Goal: Obtain resource: Download file/media

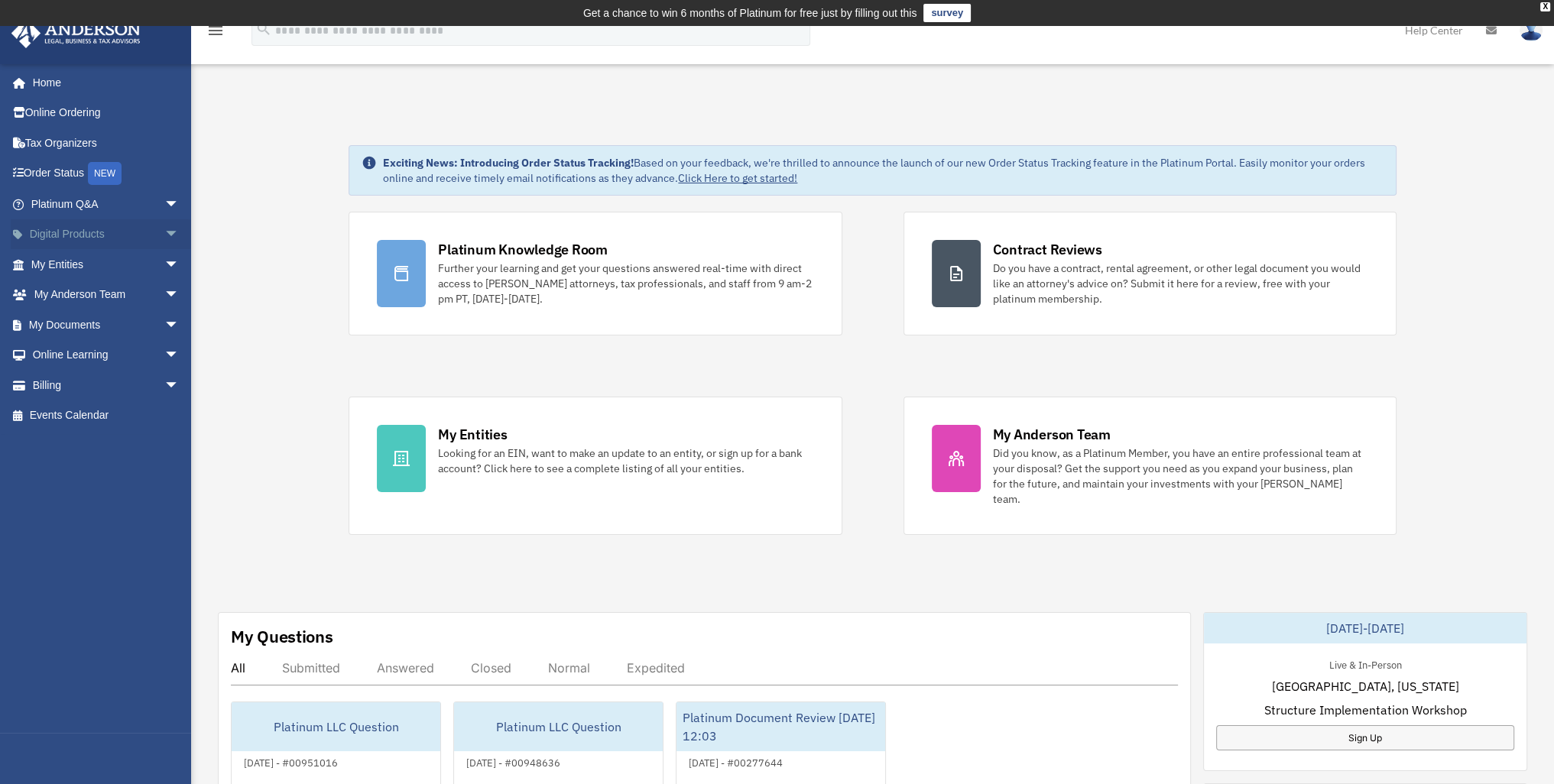
click at [164, 232] on span "arrow_drop_down" at bounding box center [179, 234] width 31 height 32
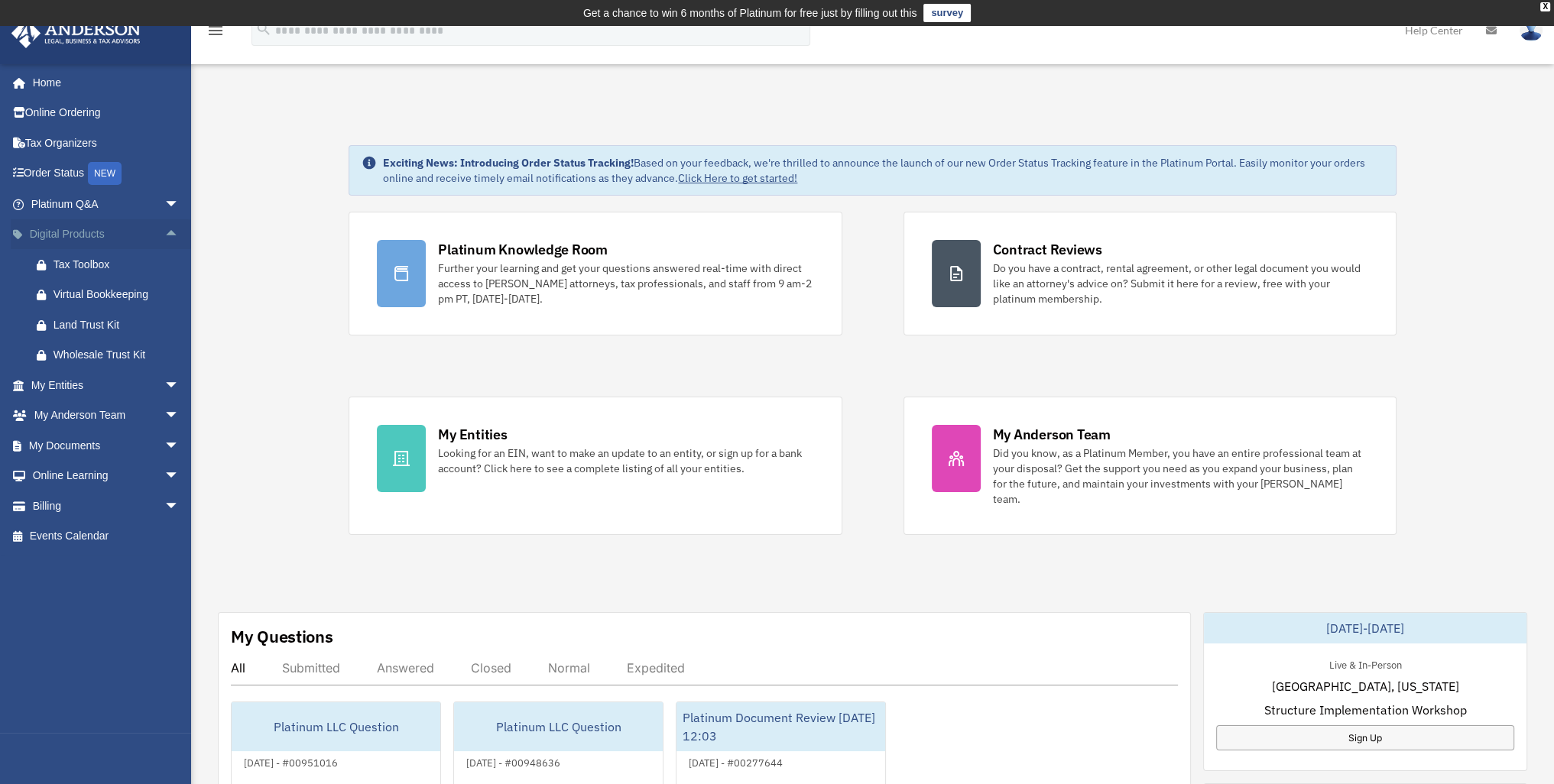
click at [164, 233] on span "arrow_drop_up" at bounding box center [179, 234] width 31 height 32
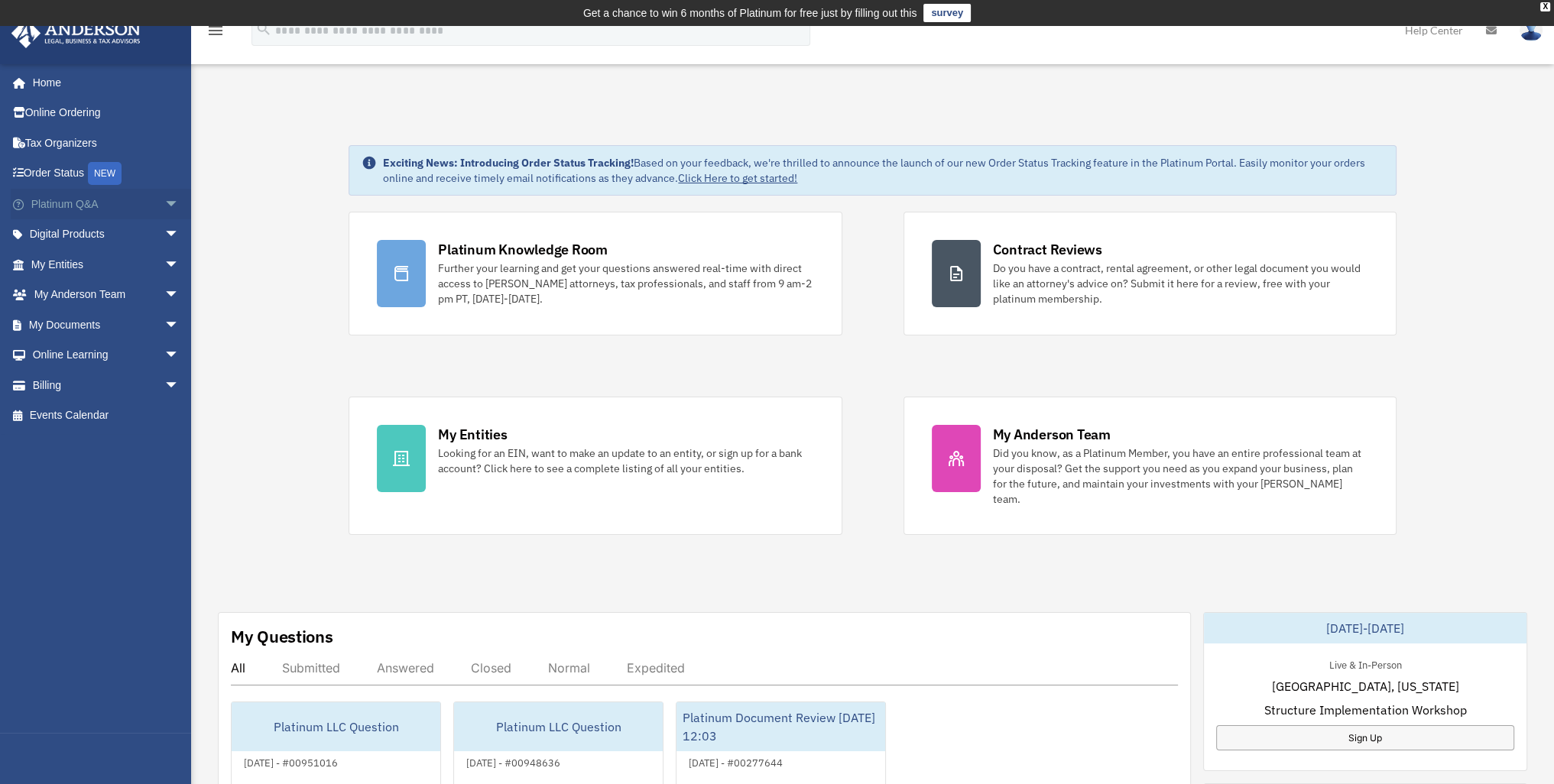
click at [164, 197] on span "arrow_drop_down" at bounding box center [179, 204] width 31 height 32
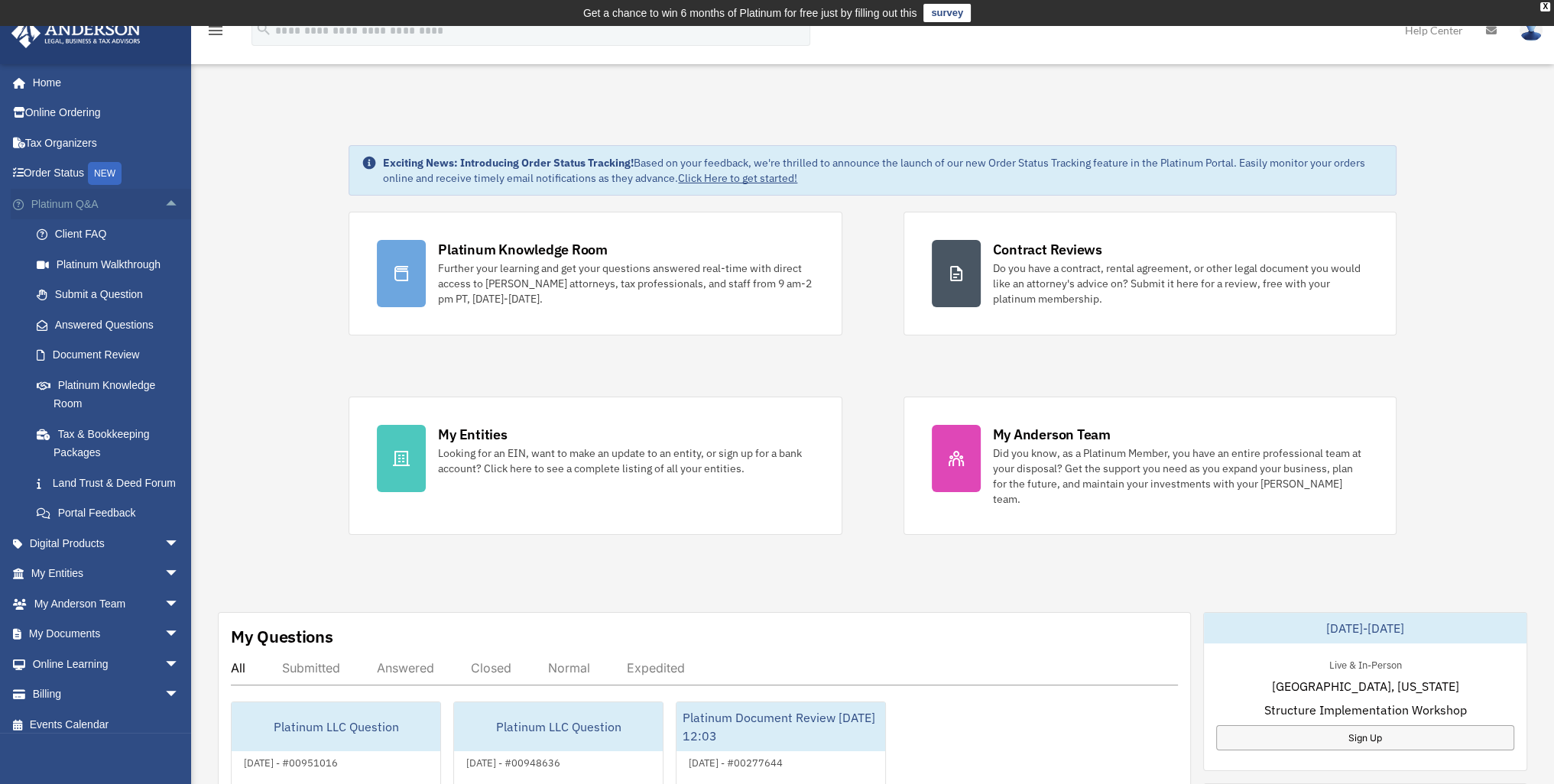
click at [164, 197] on span "arrow_drop_up" at bounding box center [179, 204] width 31 height 32
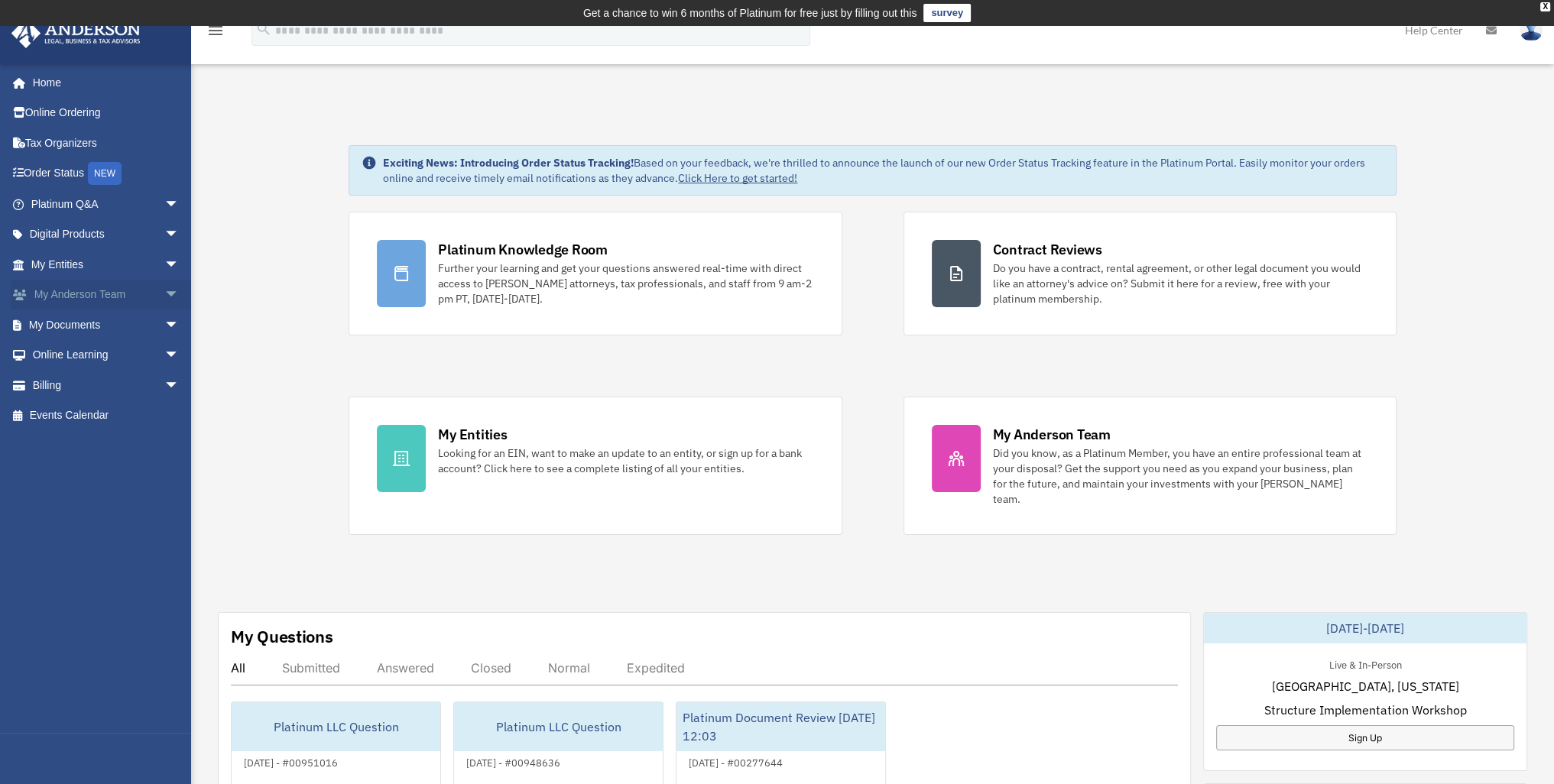
click at [164, 291] on span "arrow_drop_down" at bounding box center [179, 295] width 31 height 32
click at [164, 291] on span "arrow_drop_up" at bounding box center [179, 295] width 31 height 32
click at [164, 324] on span "arrow_drop_down" at bounding box center [179, 325] width 31 height 32
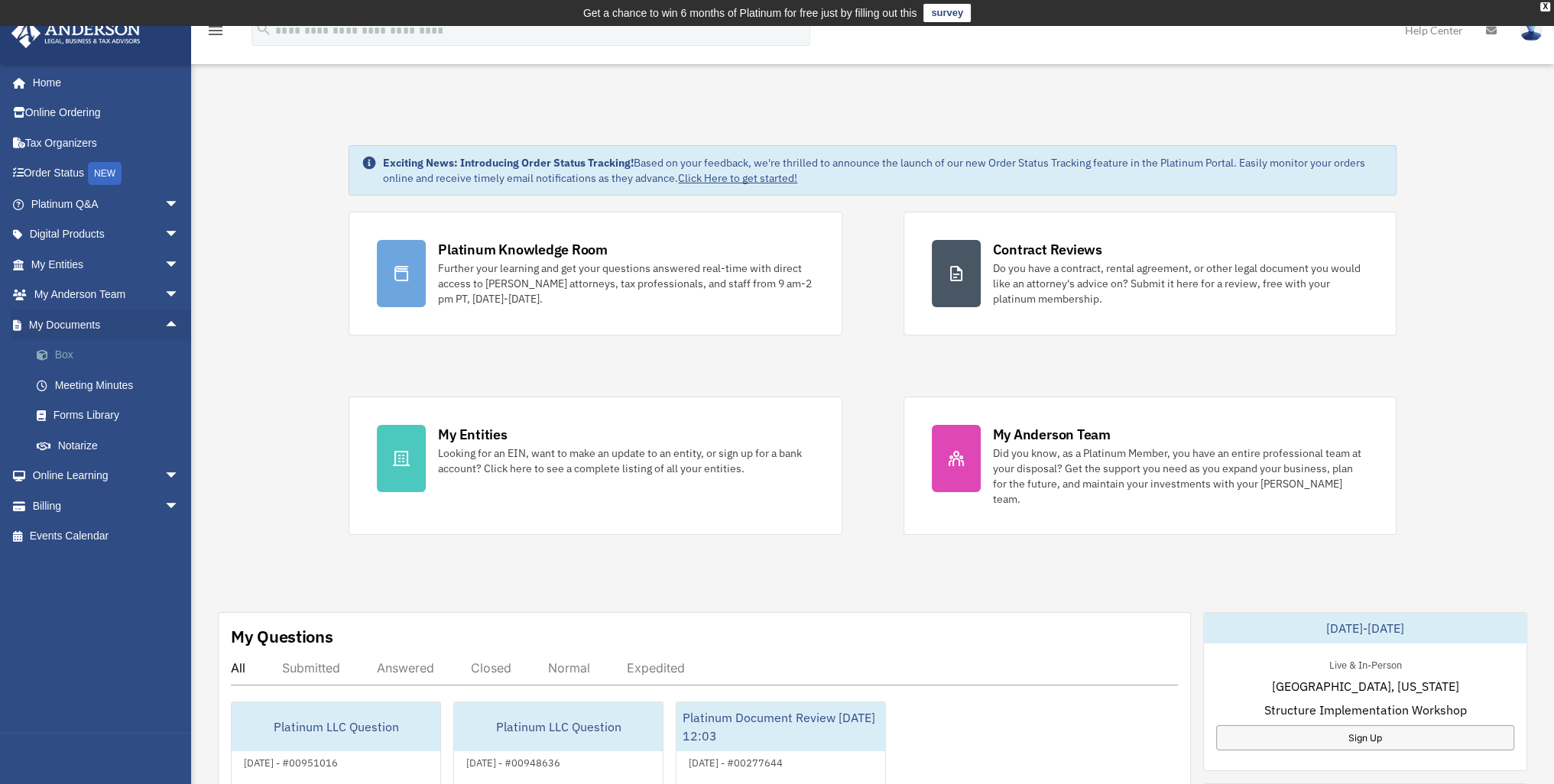
click at [108, 358] on link "Box" at bounding box center [112, 356] width 181 height 31
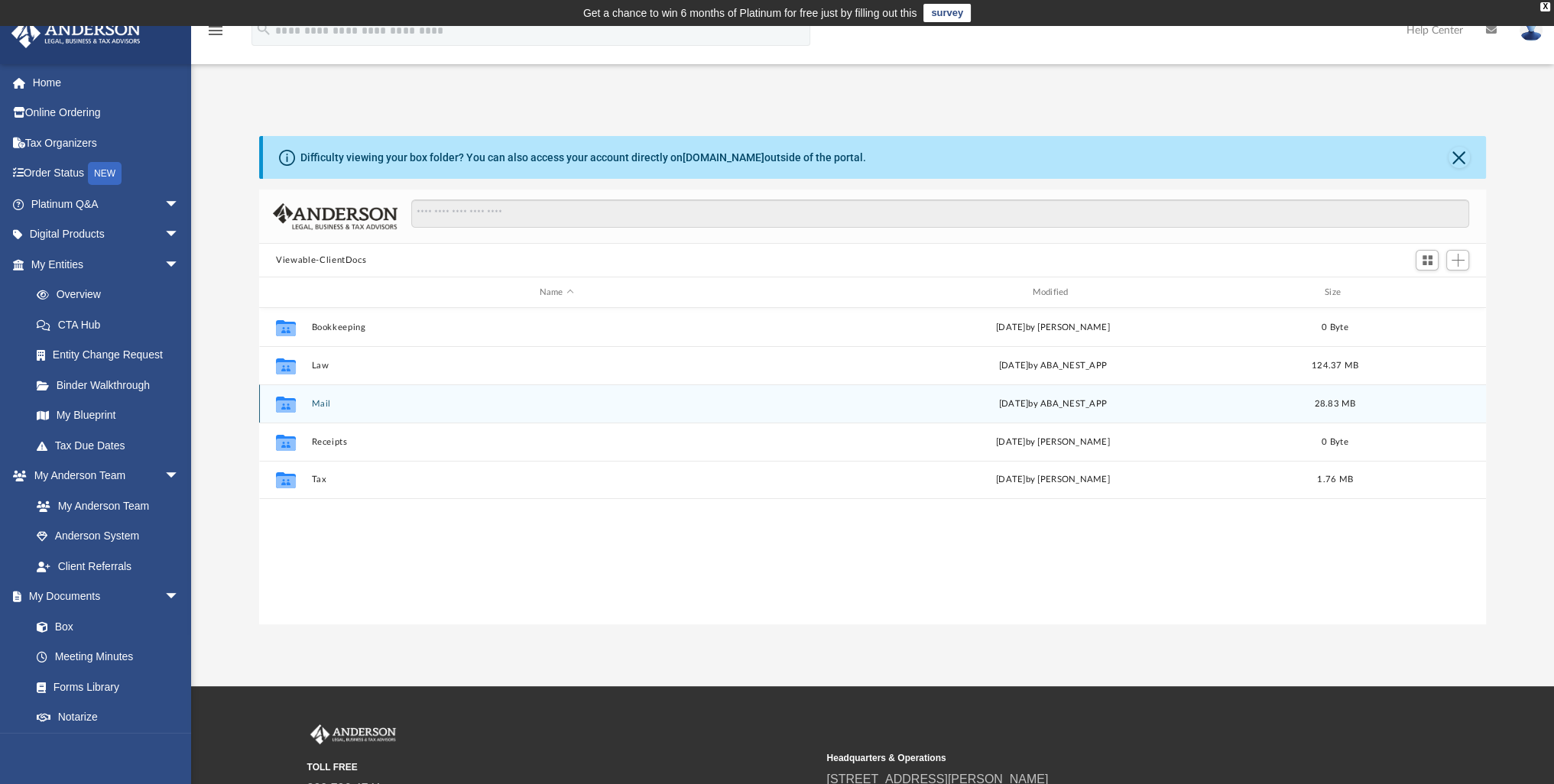
scroll to position [336, 1213]
click at [322, 402] on button "Mail" at bounding box center [556, 404] width 490 height 10
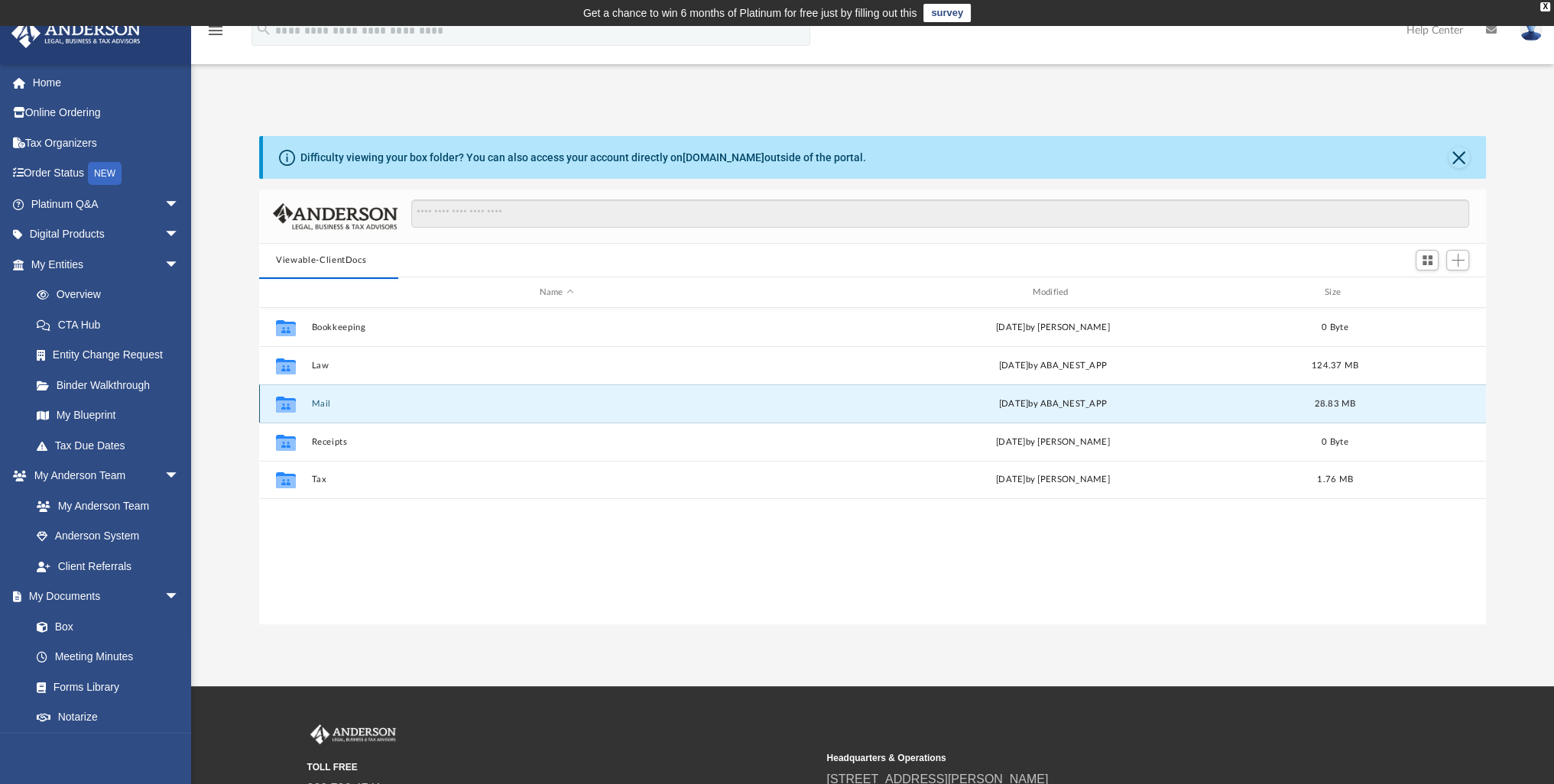
click at [322, 402] on button "Mail" at bounding box center [556, 404] width 490 height 10
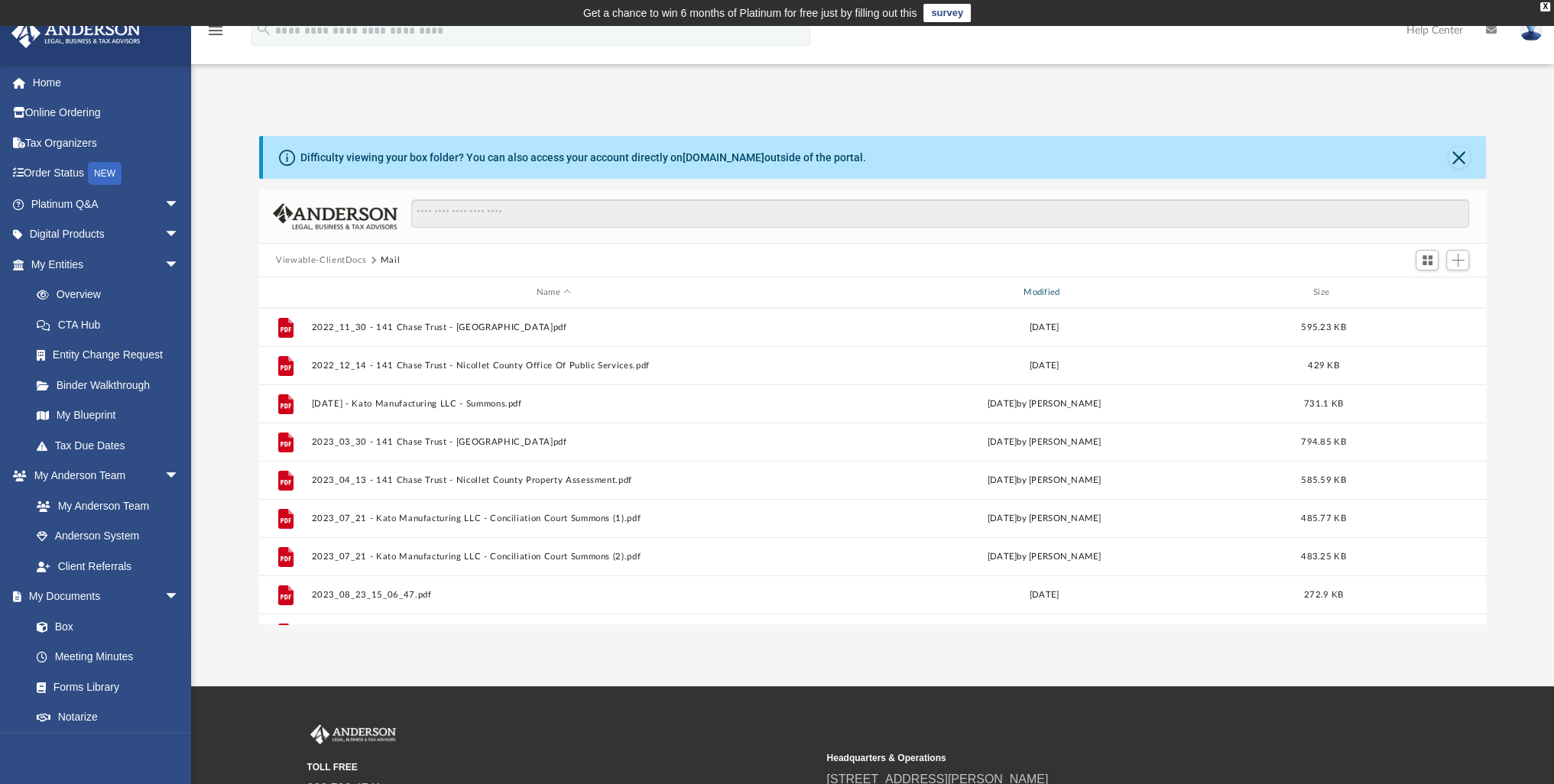
click at [1046, 291] on div "Modified" at bounding box center [1043, 292] width 484 height 14
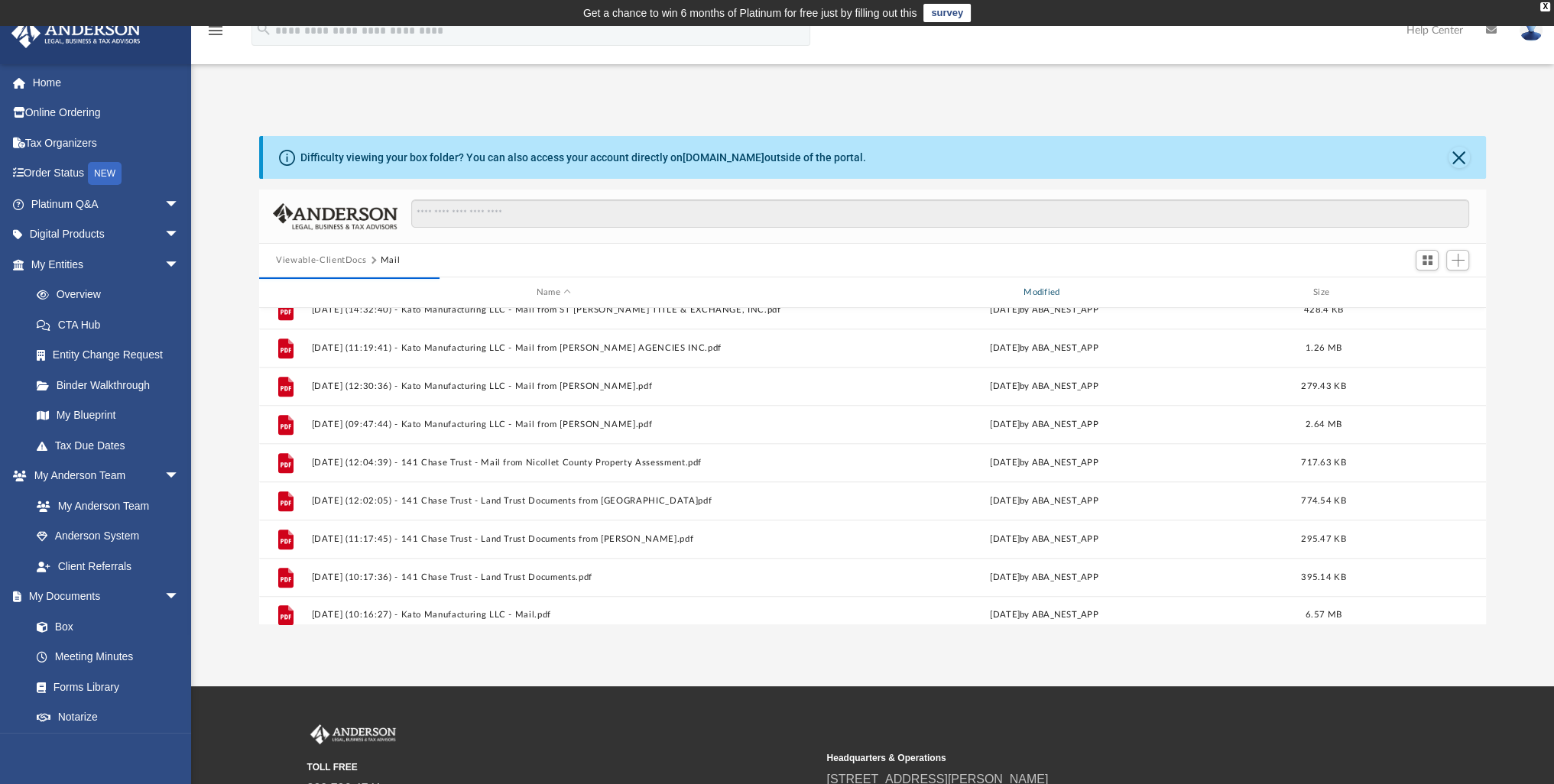
scroll to position [1250, 0]
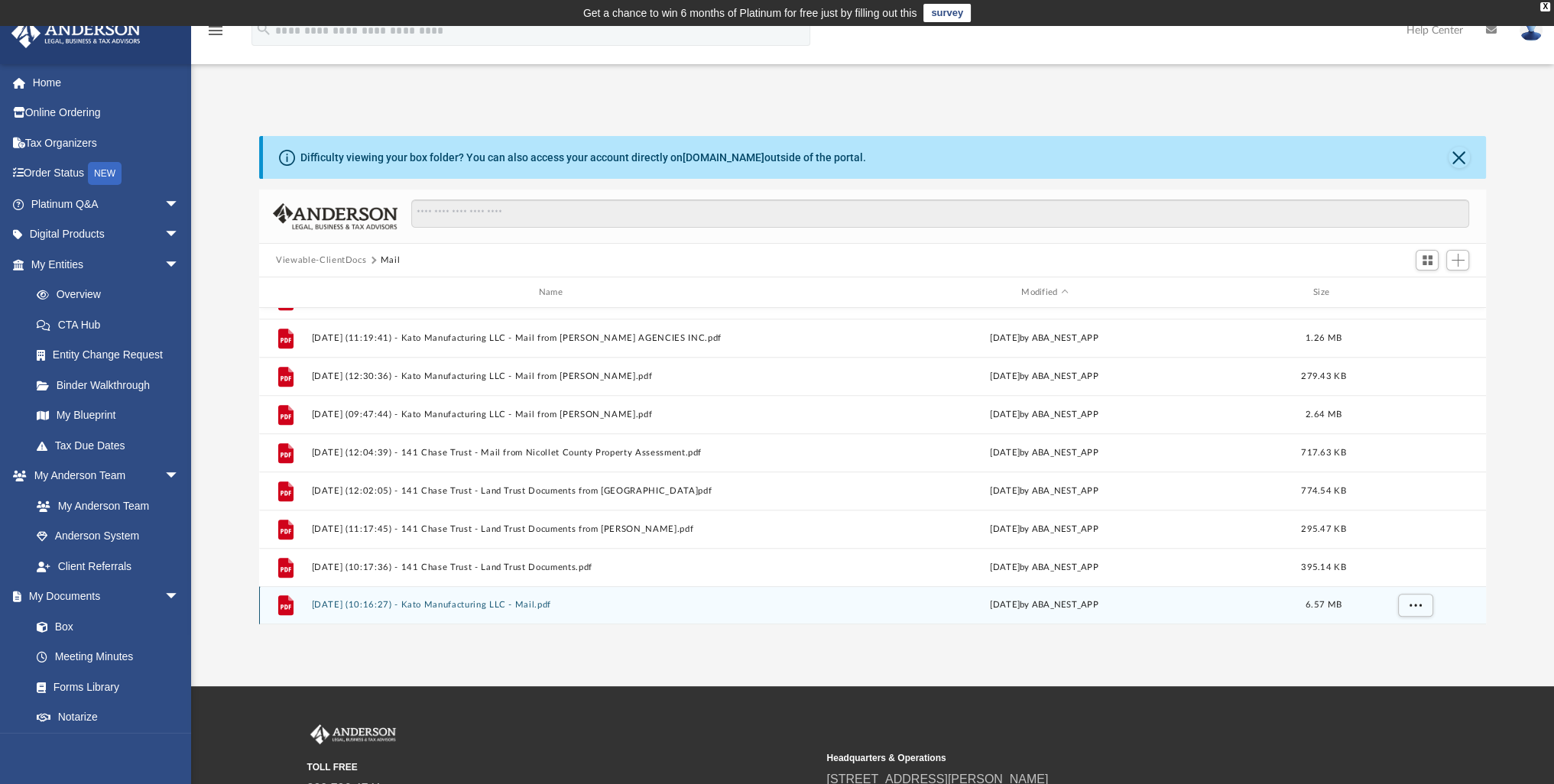
click at [519, 607] on button "2025.10.07 (10:16:27) - Kato Manufacturing LLC - Mail.pdf" at bounding box center [553, 605] width 484 height 10
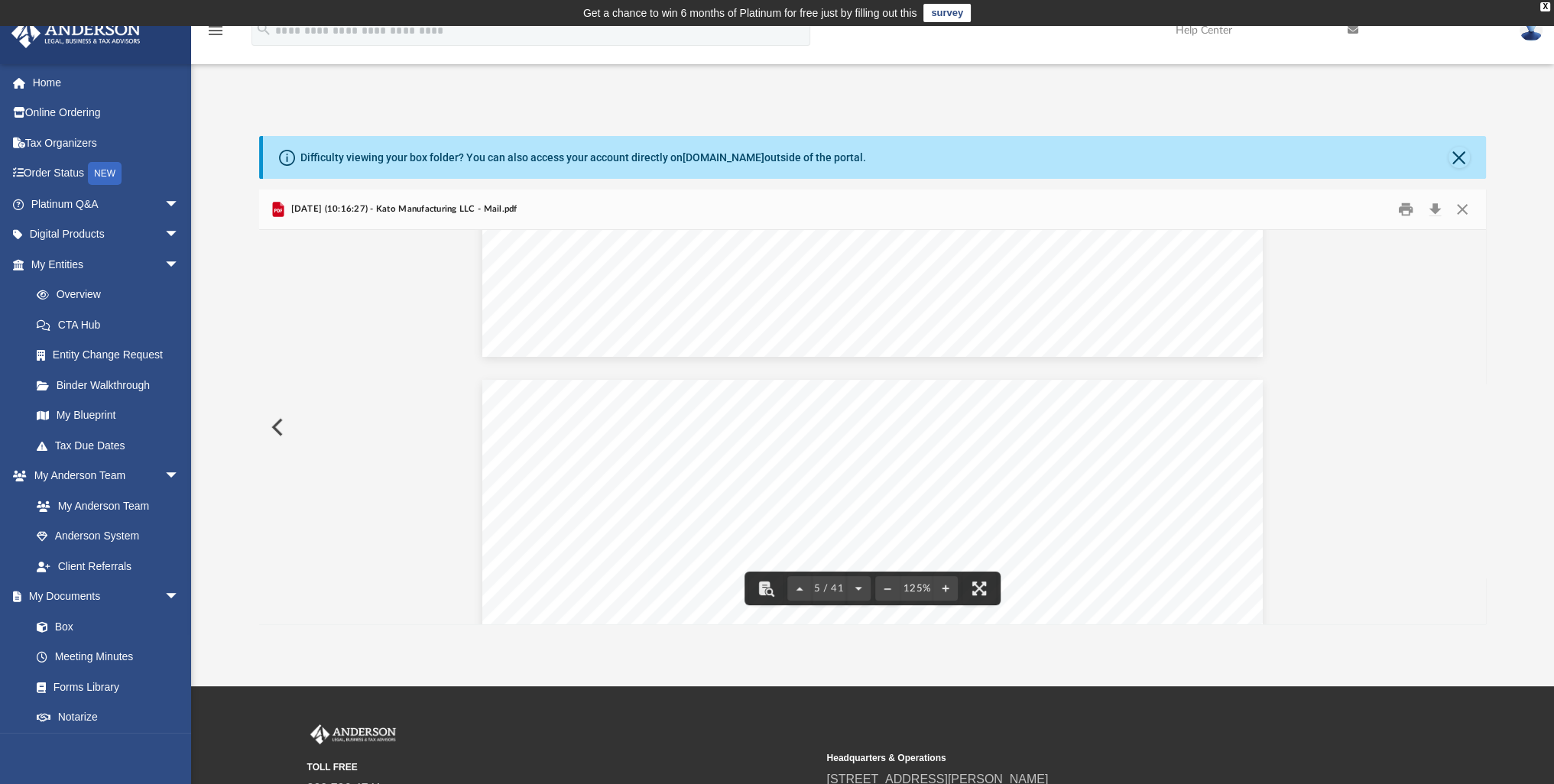
scroll to position [4432, 0]
